Goal: Transaction & Acquisition: Purchase product/service

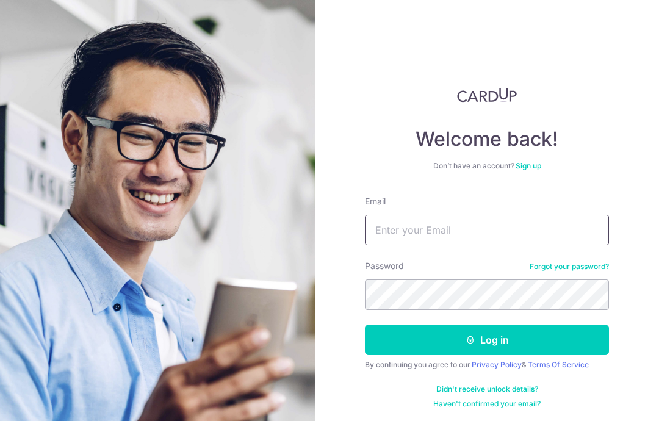
click at [524, 240] on input "Email" at bounding box center [487, 230] width 244 height 31
type input "Beiru.lim@gmail.com"
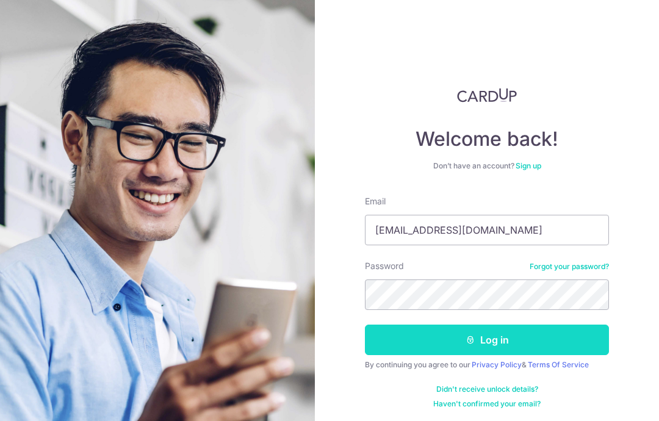
click at [501, 329] on button "Log in" at bounding box center [487, 340] width 244 height 31
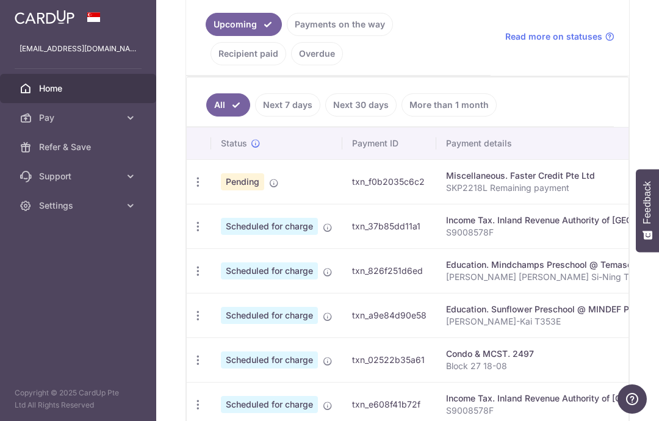
scroll to position [223, 0]
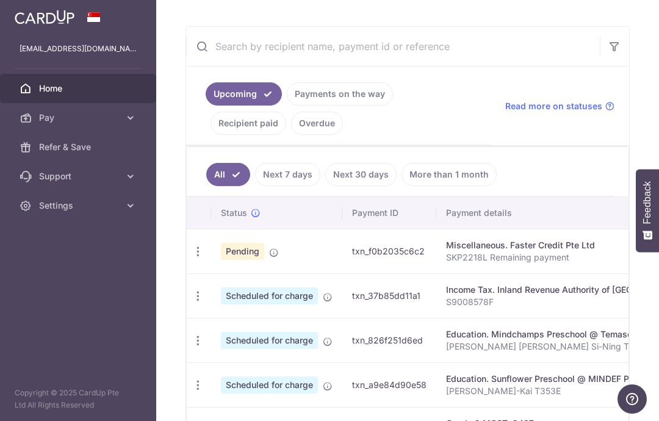
click at [221, 260] on span "Pending" at bounding box center [242, 251] width 43 height 17
click at [192, 258] on icon "button" at bounding box center [198, 251] width 13 height 13
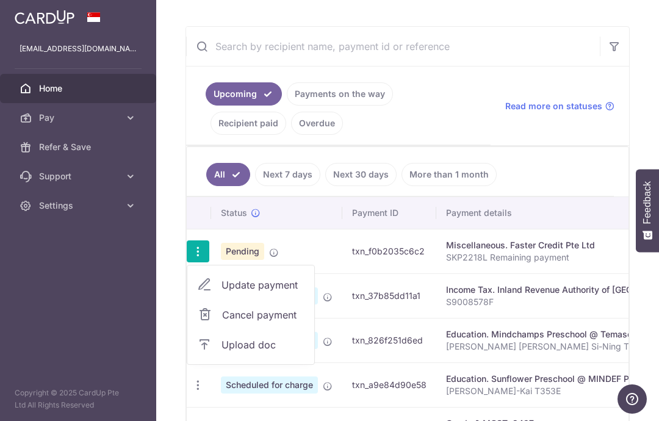
click at [221, 286] on span "Update payment" at bounding box center [262, 285] width 83 height 15
radio input "true"
type input "48,500.00"
type input "[DATE]"
type input "SKP2218L Remaining payment"
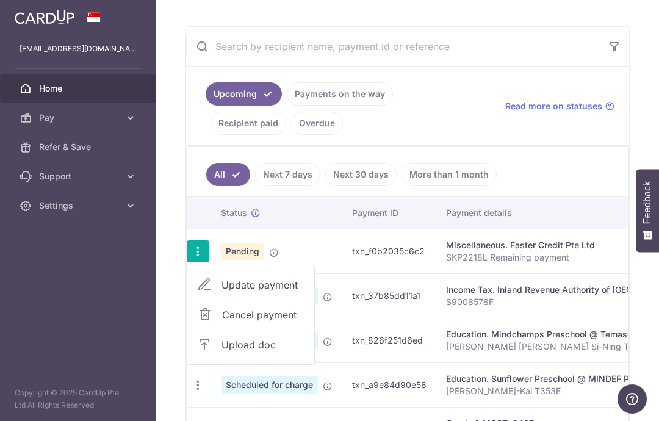
type input "OCBC195"
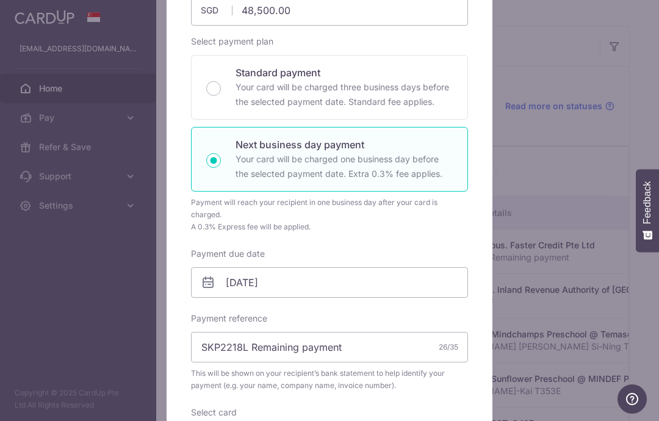
scroll to position [160, 0]
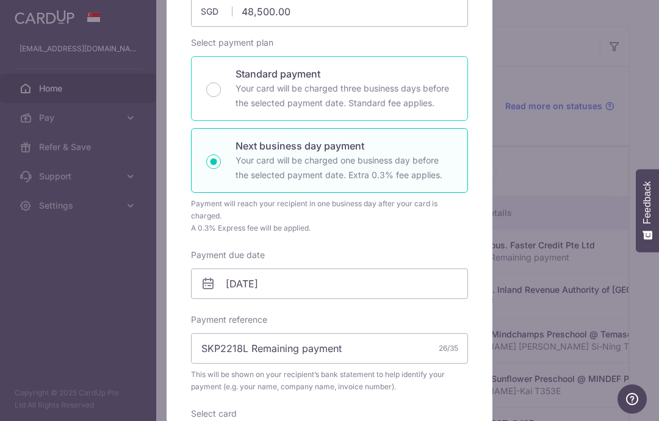
click at [418, 108] on p "Your card will be charged three business days before the selected payment date.…" at bounding box center [343, 95] width 217 height 29
click at [221, 97] on input "Standard payment Your card will be charged three business days before the selec…" at bounding box center [213, 89] width 15 height 15
radio input "true"
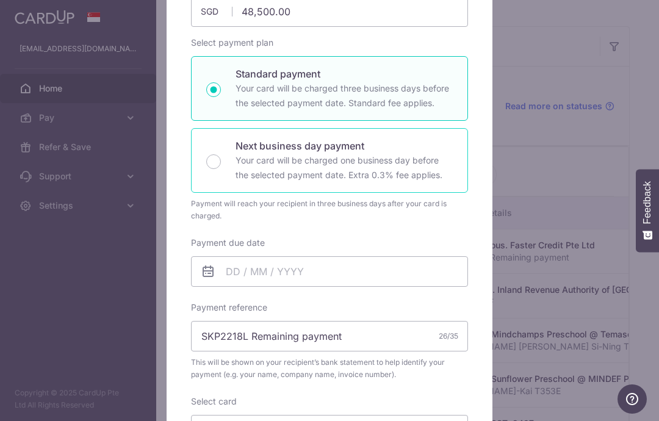
click at [439, 181] on p "Your card will be charged one business day before the selected payment date. Ex…" at bounding box center [343, 167] width 217 height 29
click at [221, 169] on input "Next business day payment Your card will be charged one business day before the…" at bounding box center [213, 161] width 15 height 15
radio input "false"
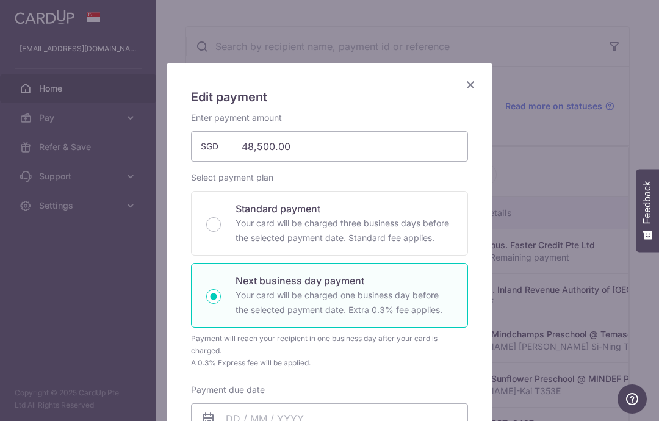
scroll to position [13, 0]
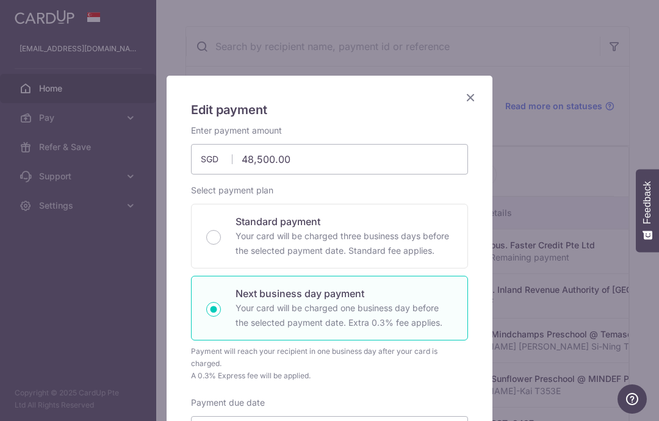
click at [472, 95] on icon "Close" at bounding box center [470, 97] width 15 height 15
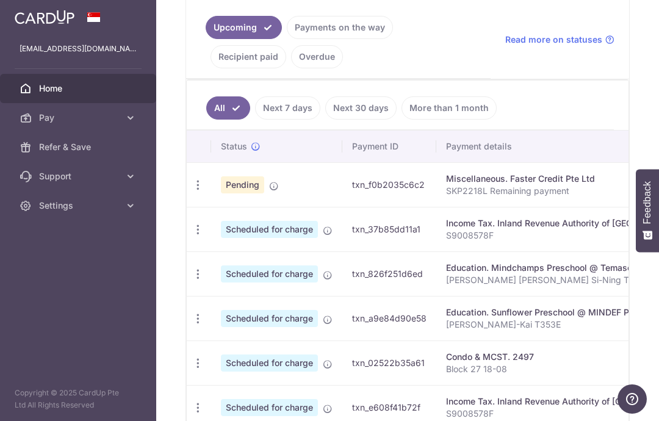
scroll to position [296, 0]
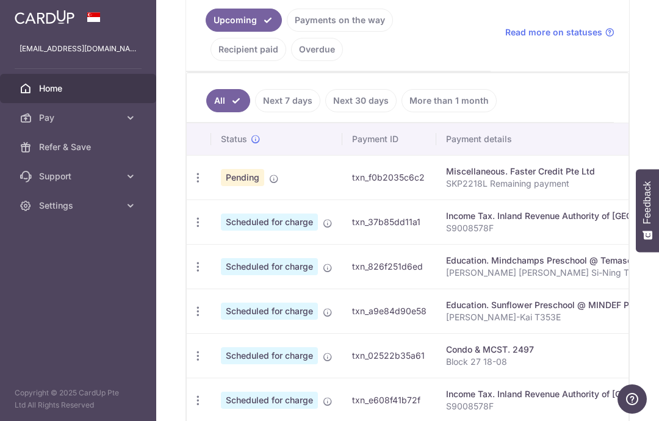
click at [455, 190] on p "SKP2218L Remaining payment" at bounding box center [597, 184] width 302 height 12
click at [192, 184] on icon "button" at bounding box center [198, 177] width 13 height 13
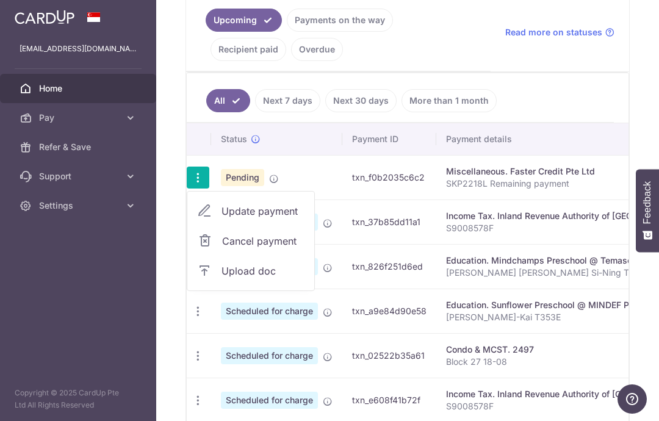
click at [221, 216] on span "Update payment" at bounding box center [262, 211] width 83 height 15
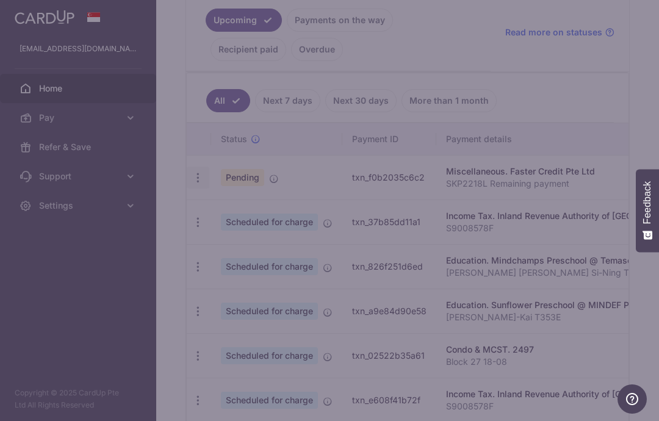
radio input "true"
type input "05/09/2025"
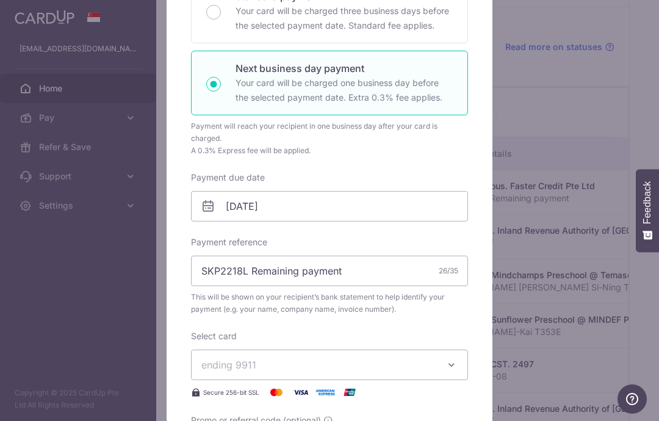
scroll to position [203, 0]
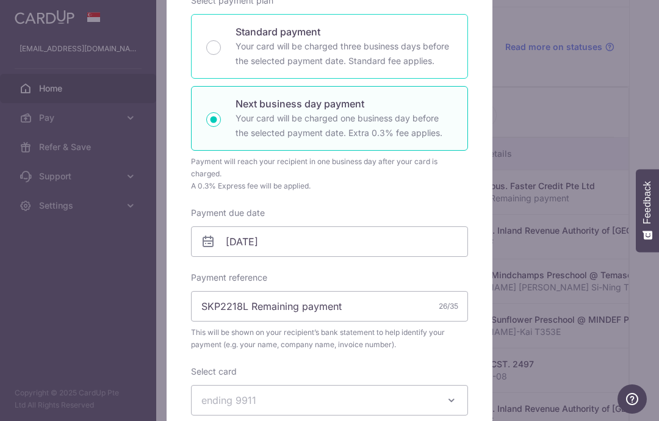
click at [381, 42] on p "Your card will be charged three business days before the selected payment date.…" at bounding box center [343, 53] width 217 height 29
click at [221, 42] on input "Standard payment Your card will be charged three business days before the selec…" at bounding box center [213, 47] width 15 height 15
radio input "true"
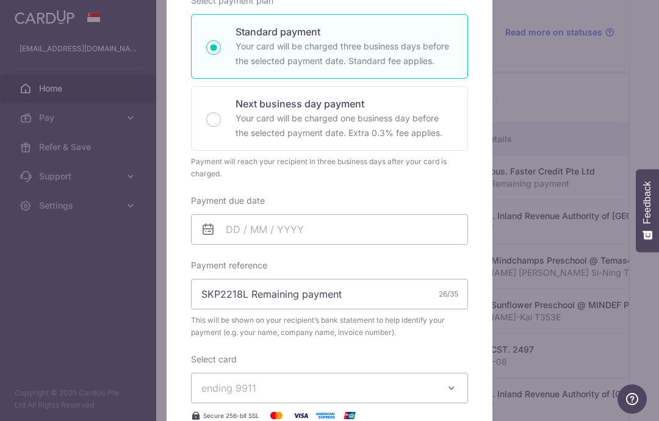
scroll to position [207, 0]
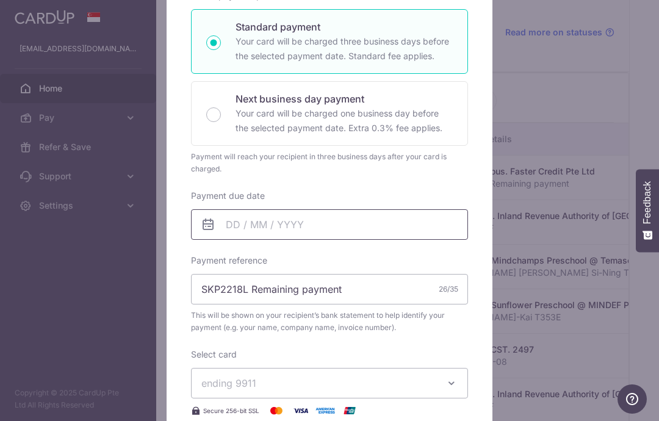
click at [383, 224] on input "Payment due date" at bounding box center [329, 224] width 277 height 31
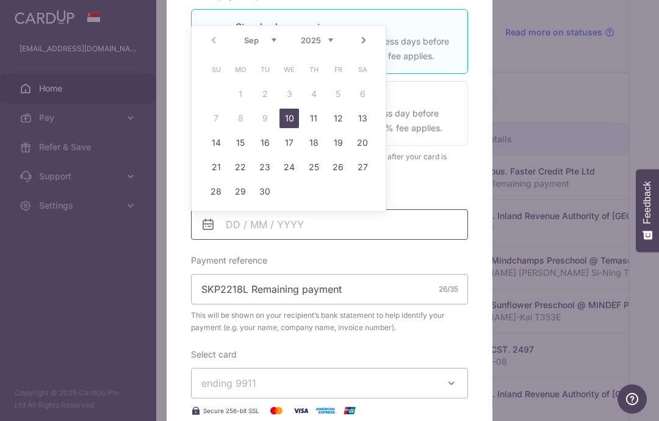
click at [426, 232] on input "Payment due date" at bounding box center [329, 224] width 277 height 31
click at [432, 193] on div "Payment due date Your card will be charged on" at bounding box center [329, 215] width 277 height 50
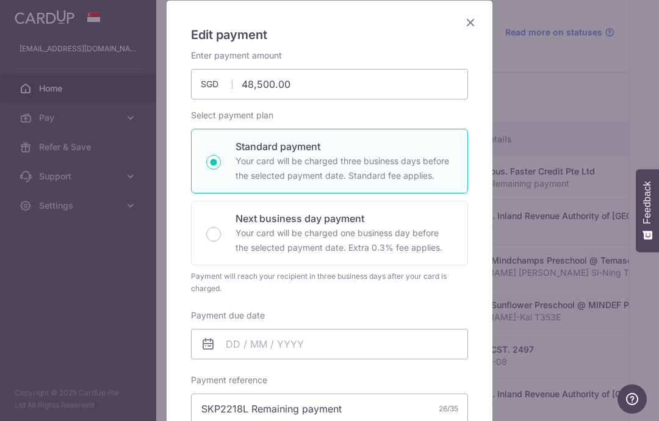
scroll to position [86, 0]
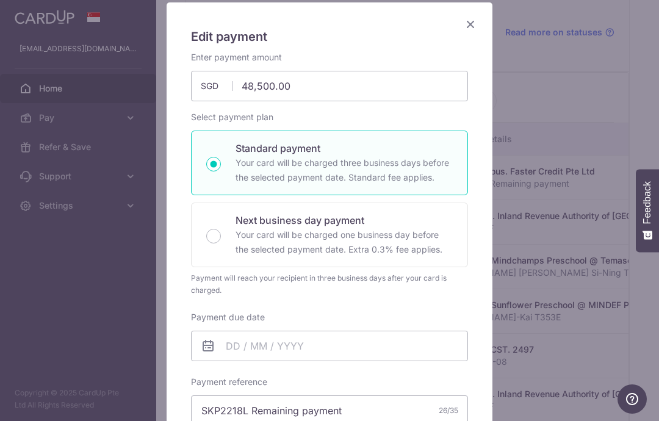
click at [469, 21] on icon "Close" at bounding box center [470, 23] width 15 height 15
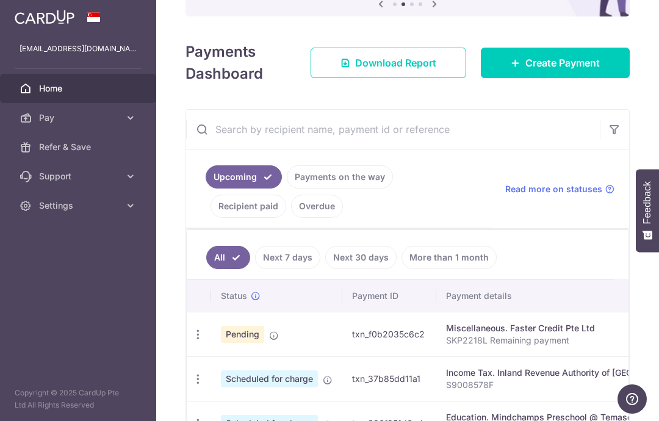
scroll to position [139, 0]
click at [547, 71] on span "Create Payment" at bounding box center [562, 63] width 74 height 15
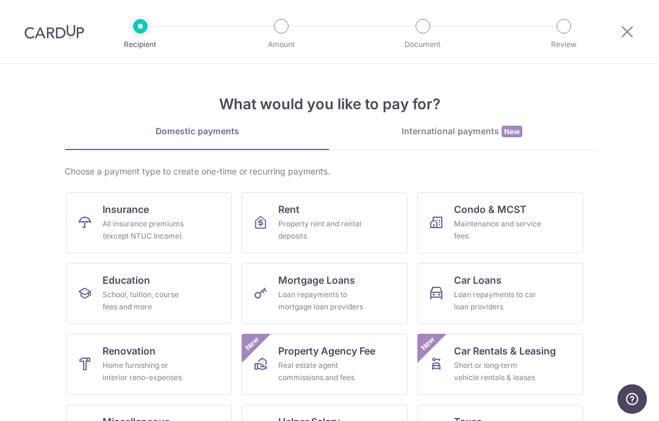
click at [486, 292] on div "Loan repayments to car loan providers" at bounding box center [498, 301] width 88 height 24
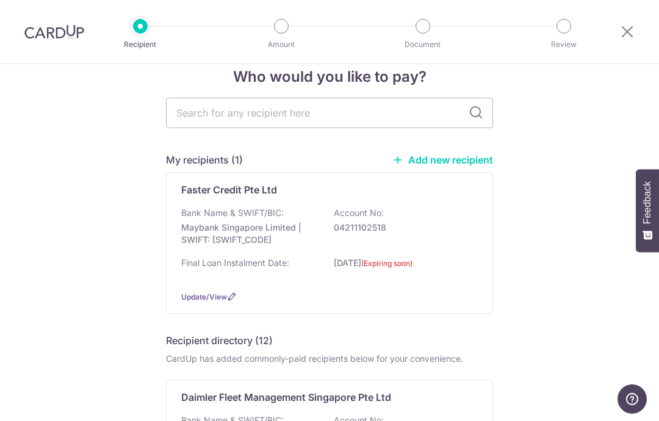
scroll to position [37, 0]
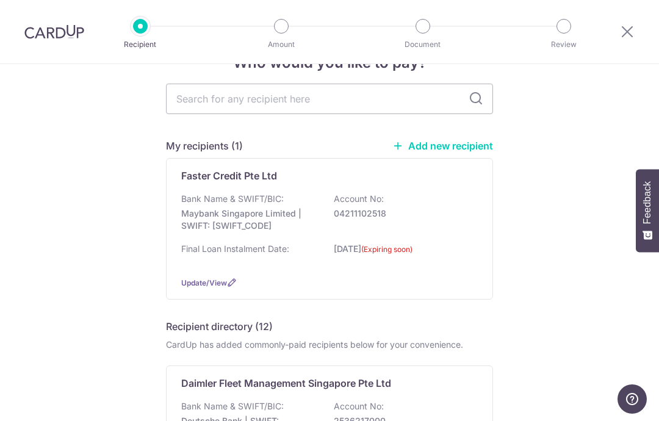
click at [433, 217] on p "04211102518" at bounding box center [402, 213] width 137 height 12
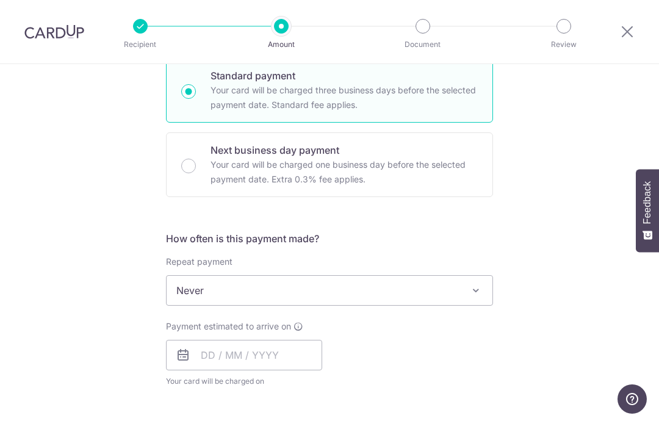
scroll to position [306, 0]
click at [234, 293] on span "Never" at bounding box center [330, 289] width 326 height 29
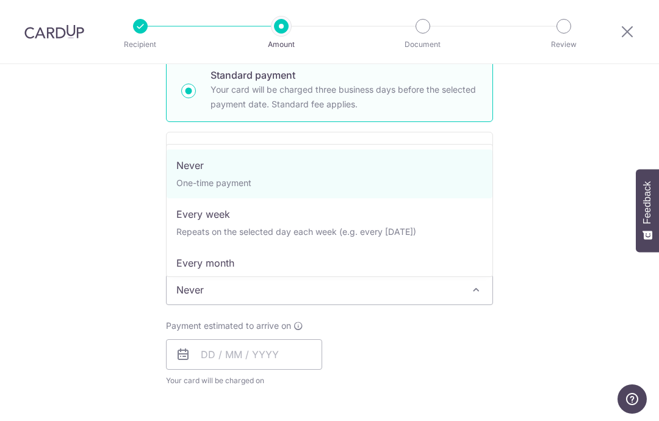
click at [239, 299] on span "Never" at bounding box center [330, 289] width 326 height 29
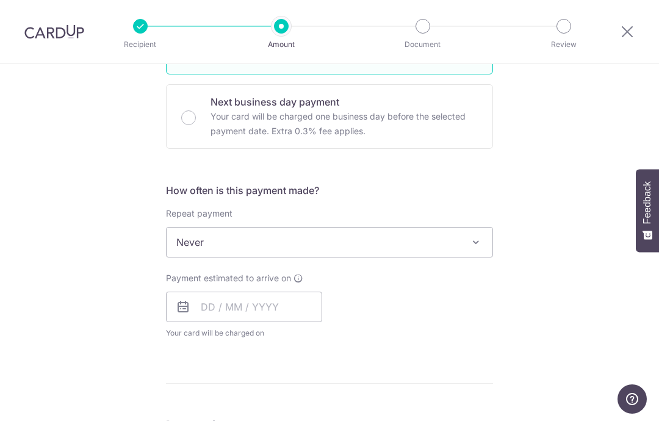
scroll to position [465, 0]
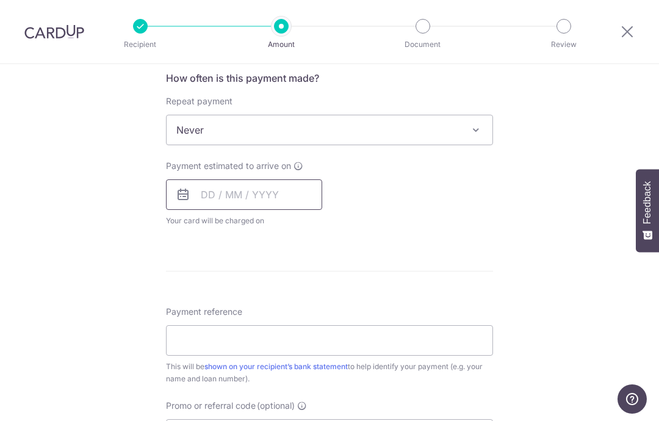
click at [302, 195] on input "text" at bounding box center [244, 194] width 156 height 31
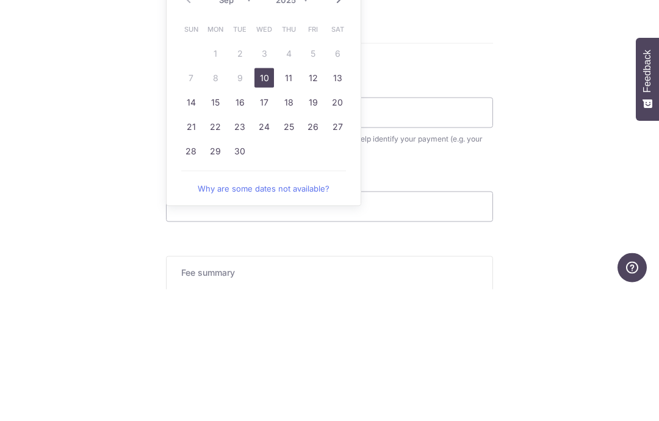
scroll to position [558, 0]
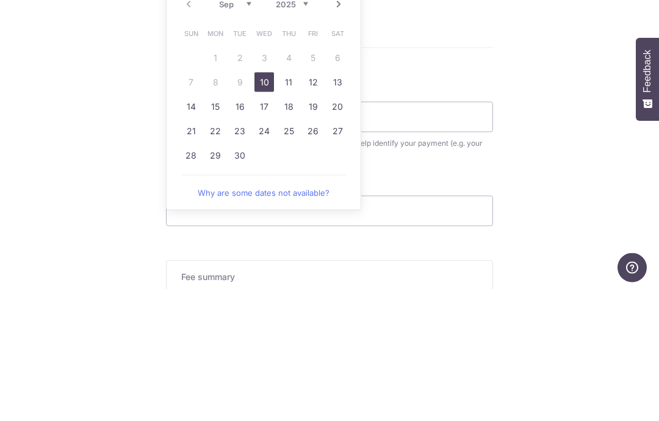
click at [435, 51] on form "Enter payment amount SGD Select Card Select option Add credit card Your Cards *…" at bounding box center [329, 70] width 327 height 966
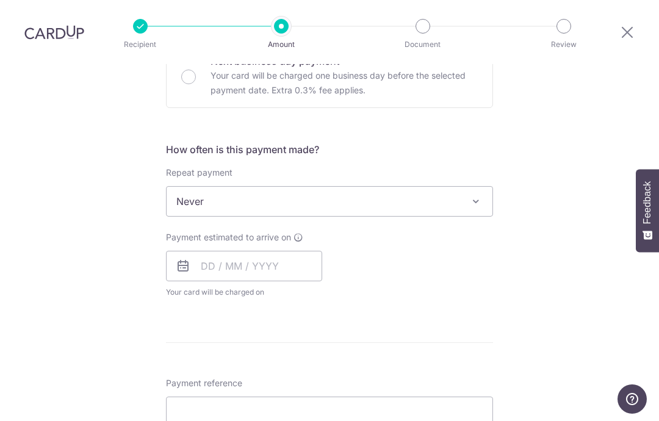
scroll to position [422, 0]
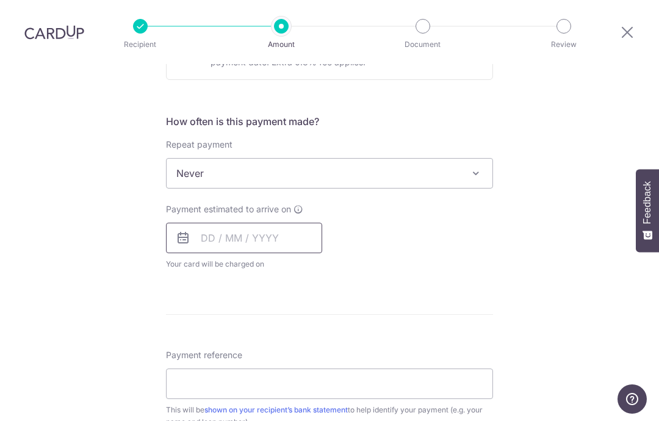
click at [288, 223] on input "text" at bounding box center [244, 238] width 156 height 31
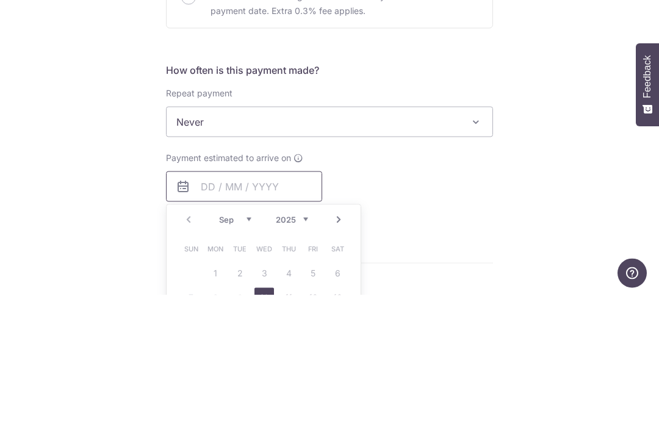
scroll to position [327, 0]
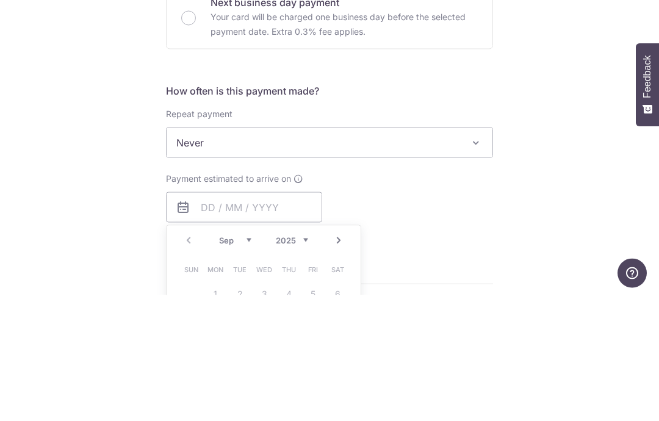
click at [268, 254] on span "Never" at bounding box center [330, 268] width 326 height 29
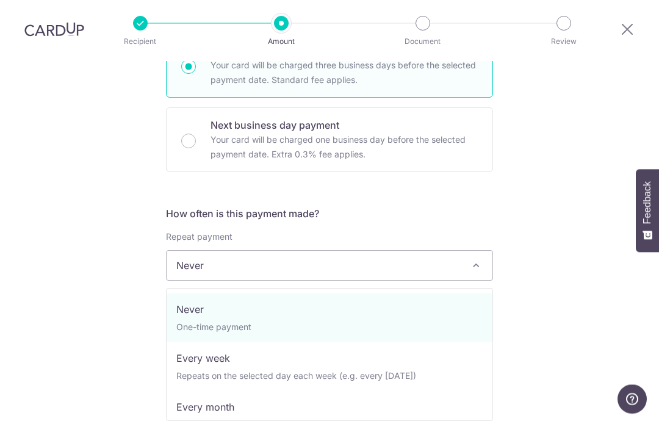
click at [317, 206] on h5 "How often is this payment made?" at bounding box center [329, 213] width 327 height 15
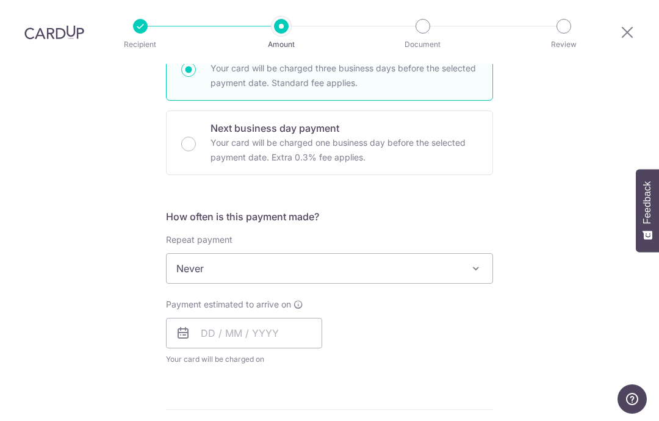
click at [293, 135] on p "Your card will be charged one business day before the selected payment date. Ex…" at bounding box center [343, 149] width 267 height 29
click at [196, 137] on input "Next business day payment Your card will be charged one business day before the…" at bounding box center [188, 144] width 15 height 15
radio input "false"
radio input "true"
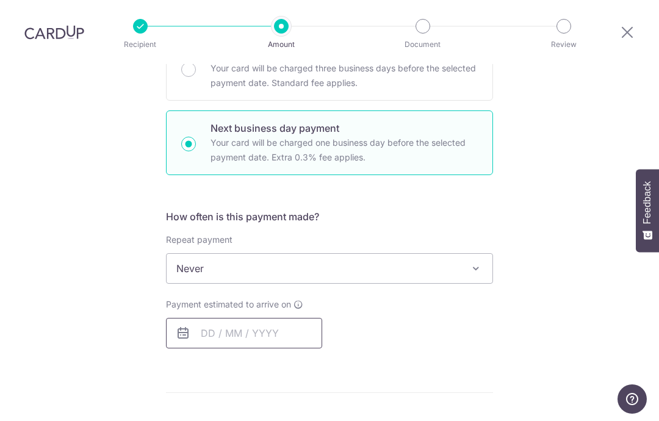
click at [242, 318] on input "text" at bounding box center [244, 333] width 156 height 31
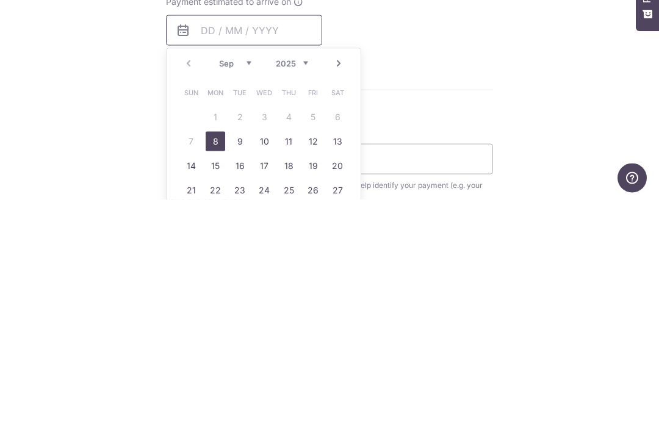
scroll to position [409, 0]
click at [404, 44] on form "Enter payment amount SGD Select Card Select option Add credit card Your Cards *…" at bounding box center [329, 208] width 327 height 946
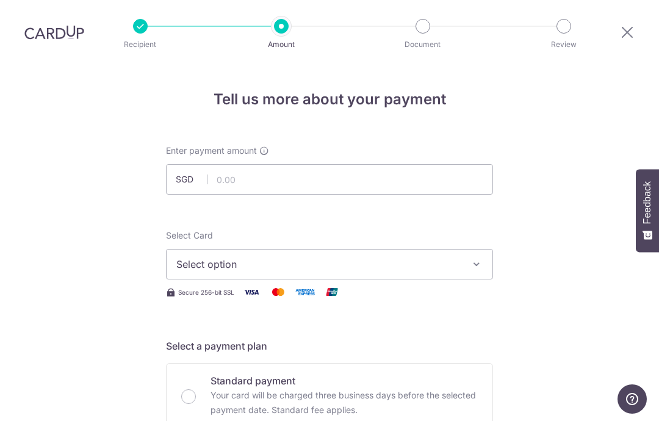
scroll to position [0, 0]
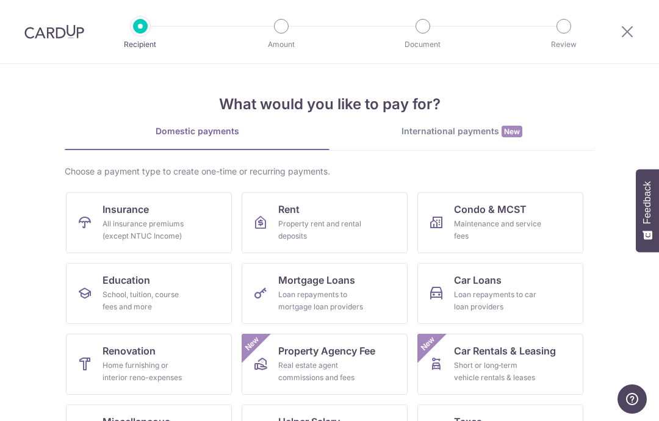
click at [146, 30] on div at bounding box center [140, 26] width 15 height 15
click at [62, 30] on img at bounding box center [54, 31] width 60 height 15
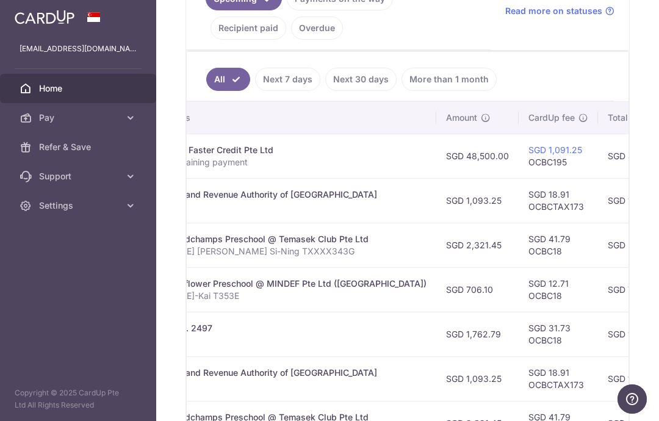
scroll to position [0, 322]
